Goal: Transaction & Acquisition: Download file/media

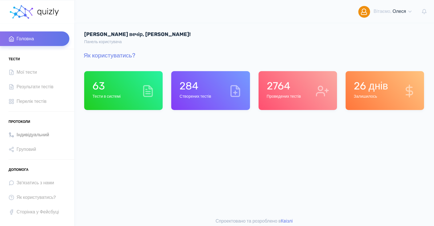
click at [28, 133] on span "Індивідуальний" at bounding box center [33, 135] width 33 height 8
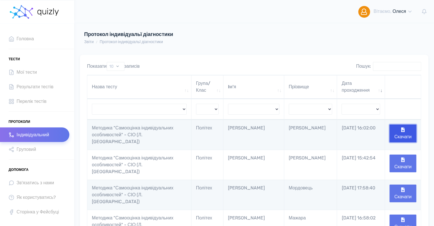
click at [405, 128] on button "Скачати" at bounding box center [403, 134] width 27 height 18
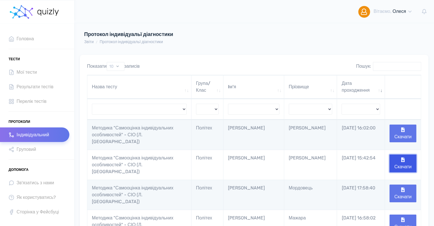
click at [407, 156] on button "Скачати" at bounding box center [403, 163] width 27 height 18
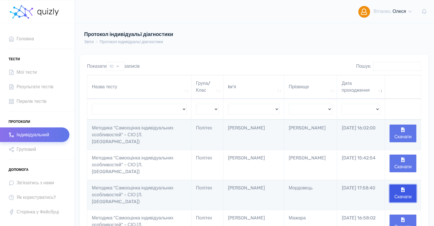
click at [407, 187] on button "Скачати" at bounding box center [403, 193] width 27 height 18
